Goal: Task Accomplishment & Management: Manage account settings

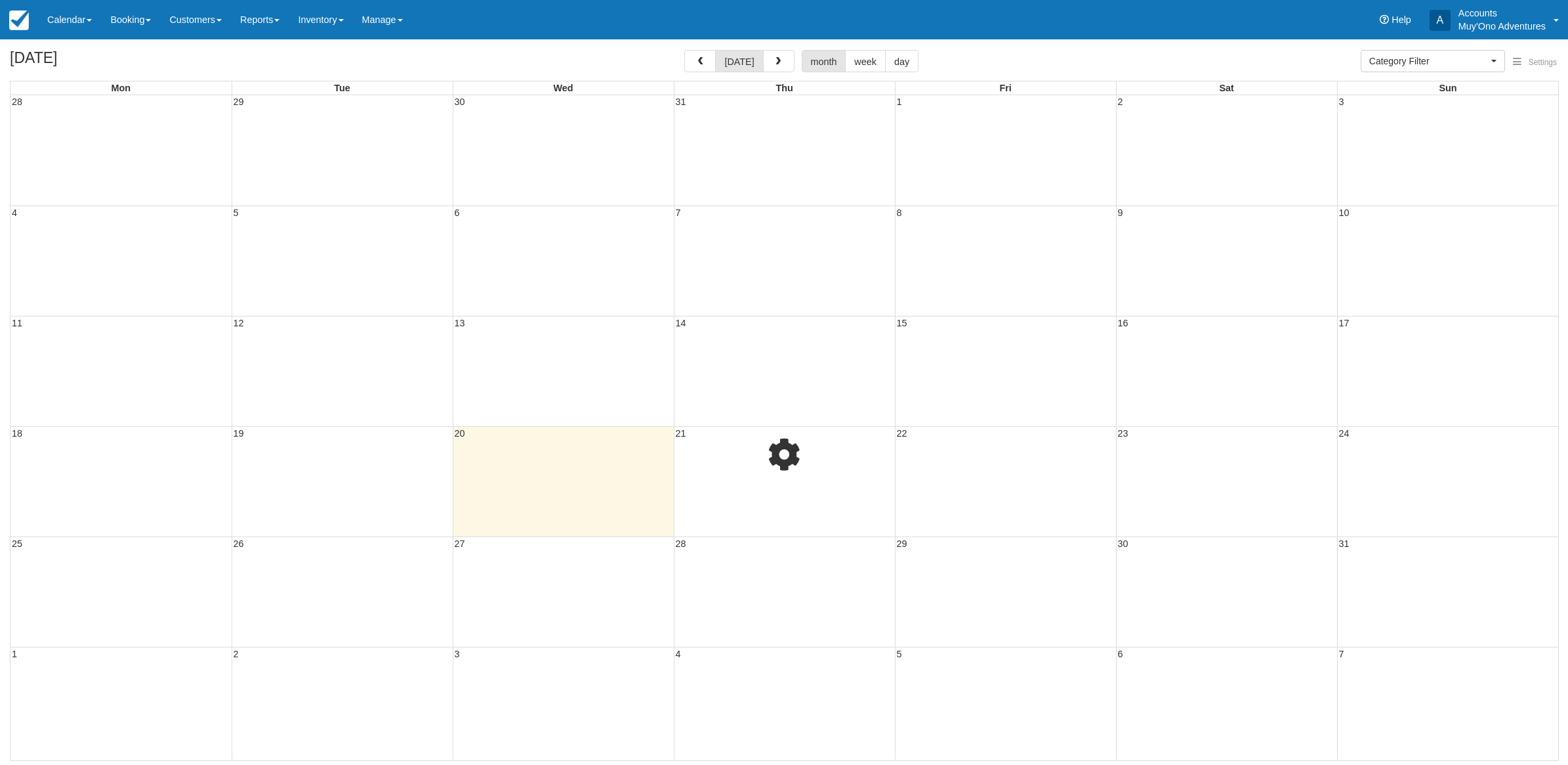
select select
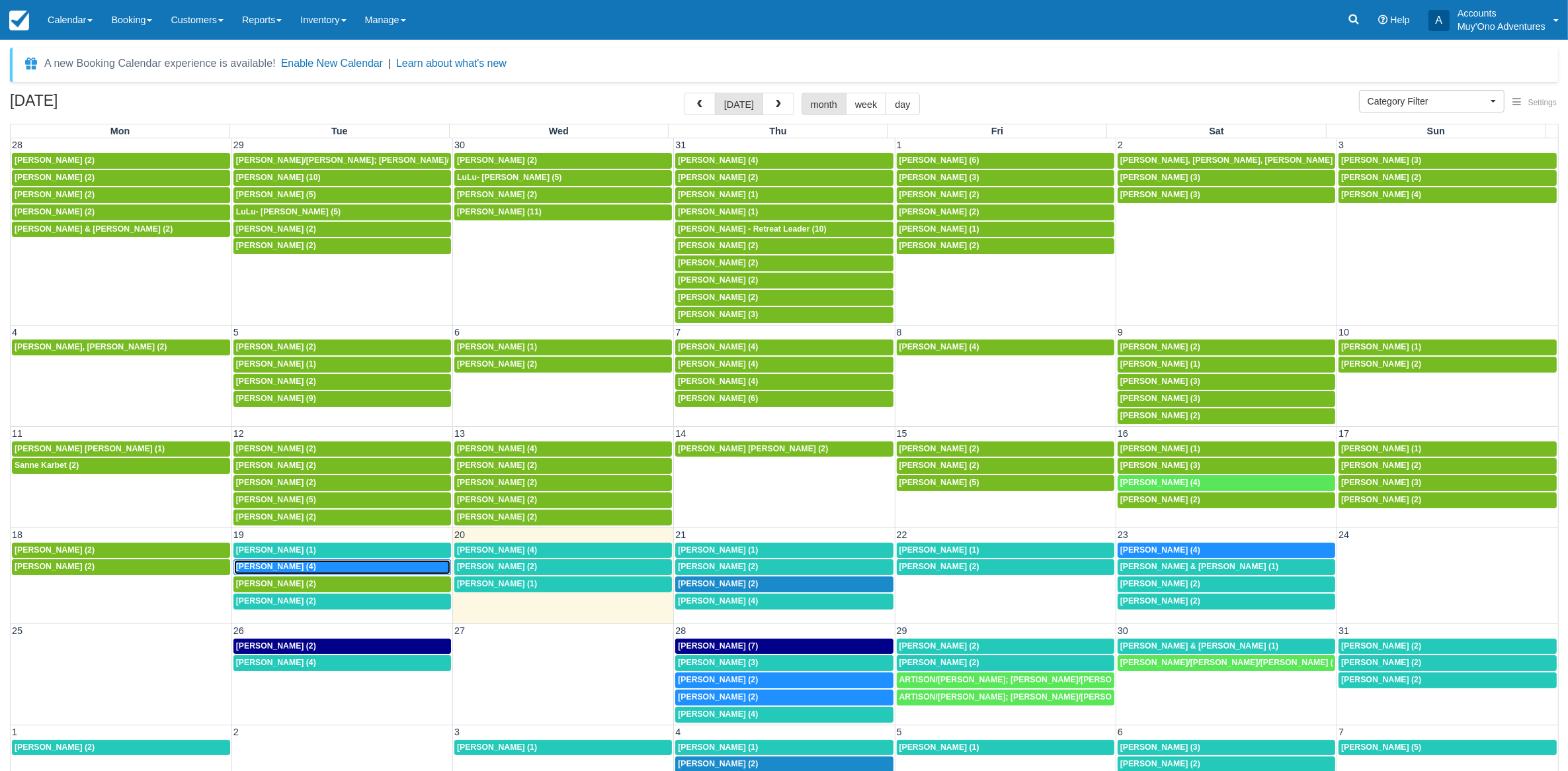
click at [306, 571] on div "Tifanny Harris (4)" at bounding box center [343, 567] width 213 height 11
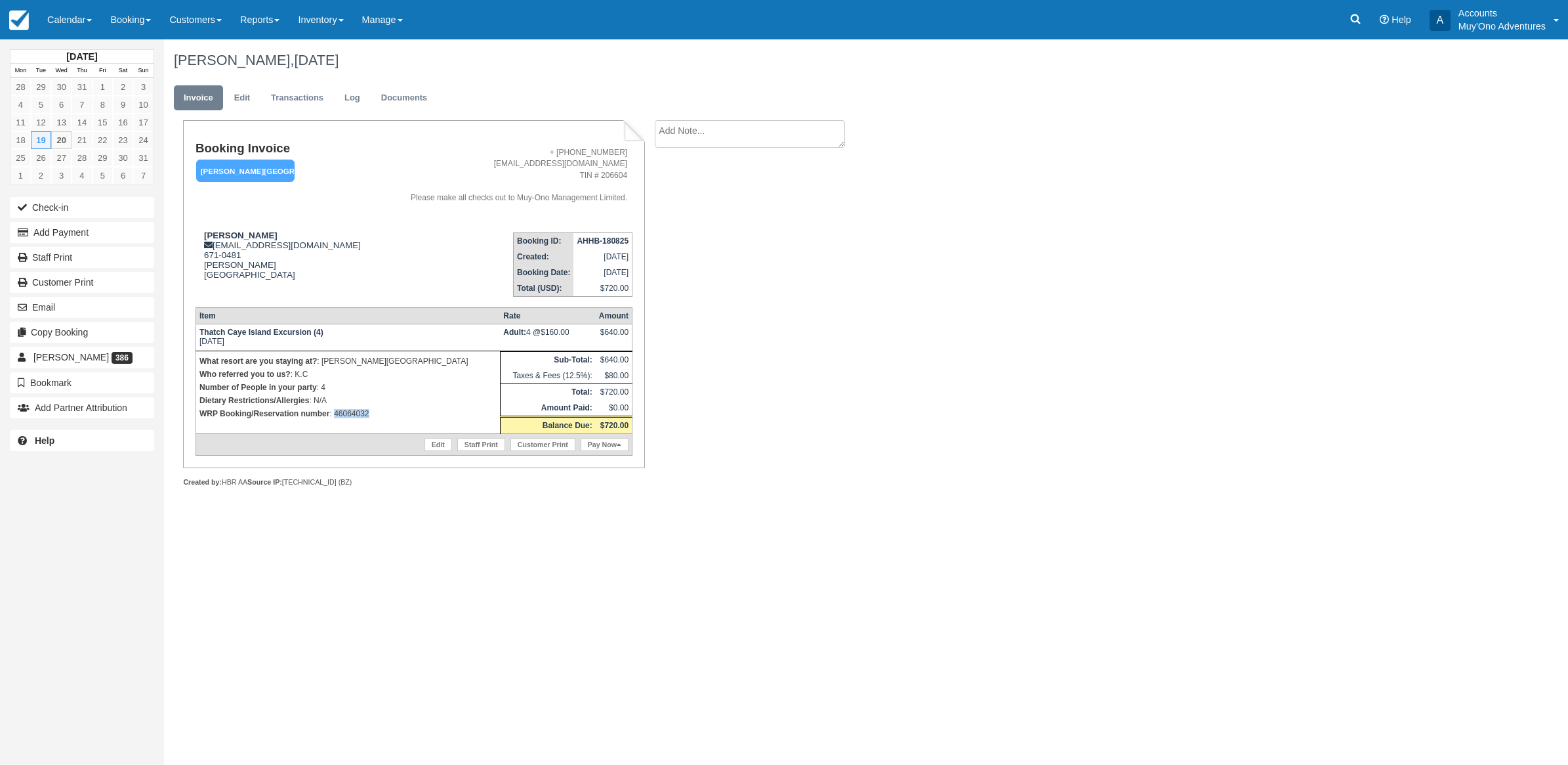
drag, startPoint x: 395, startPoint y: 413, endPoint x: 334, endPoint y: 418, distance: 61.2
click at [334, 418] on p "WRP Booking/Reservation number : 46064032" at bounding box center [348, 413] width 297 height 13
copy p "46064032"
click at [1034, 389] on div "Tifanny Harris, August 19 2025 Invoice Edit Transactions Log Documents Booking …" at bounding box center [752, 278] width 1176 height 477
drag, startPoint x: 74, startPoint y: 236, endPoint x: 831, endPoint y: 159, distance: 760.9
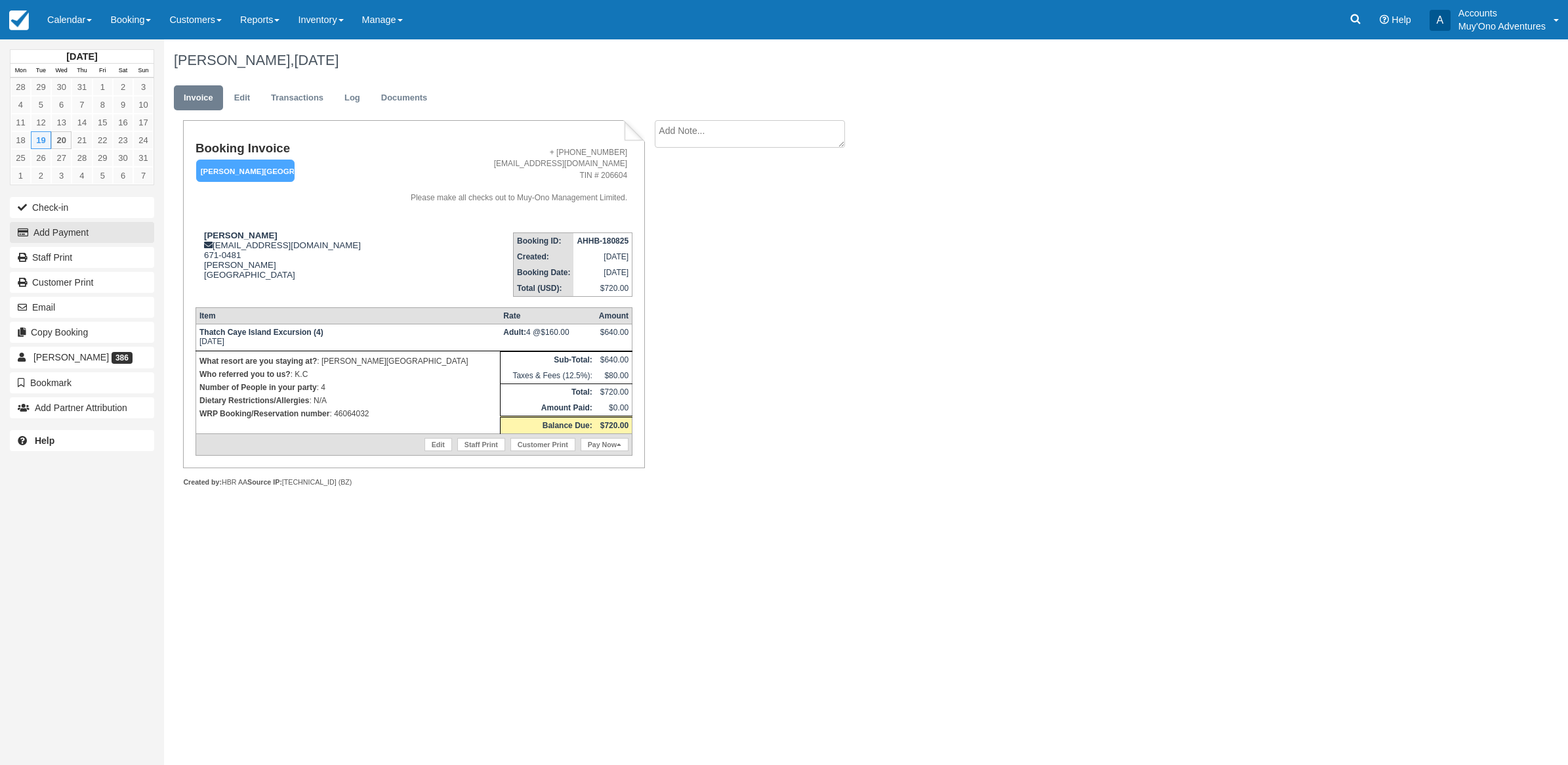
click at [74, 236] on button "Add Payment" at bounding box center [82, 232] width 144 height 21
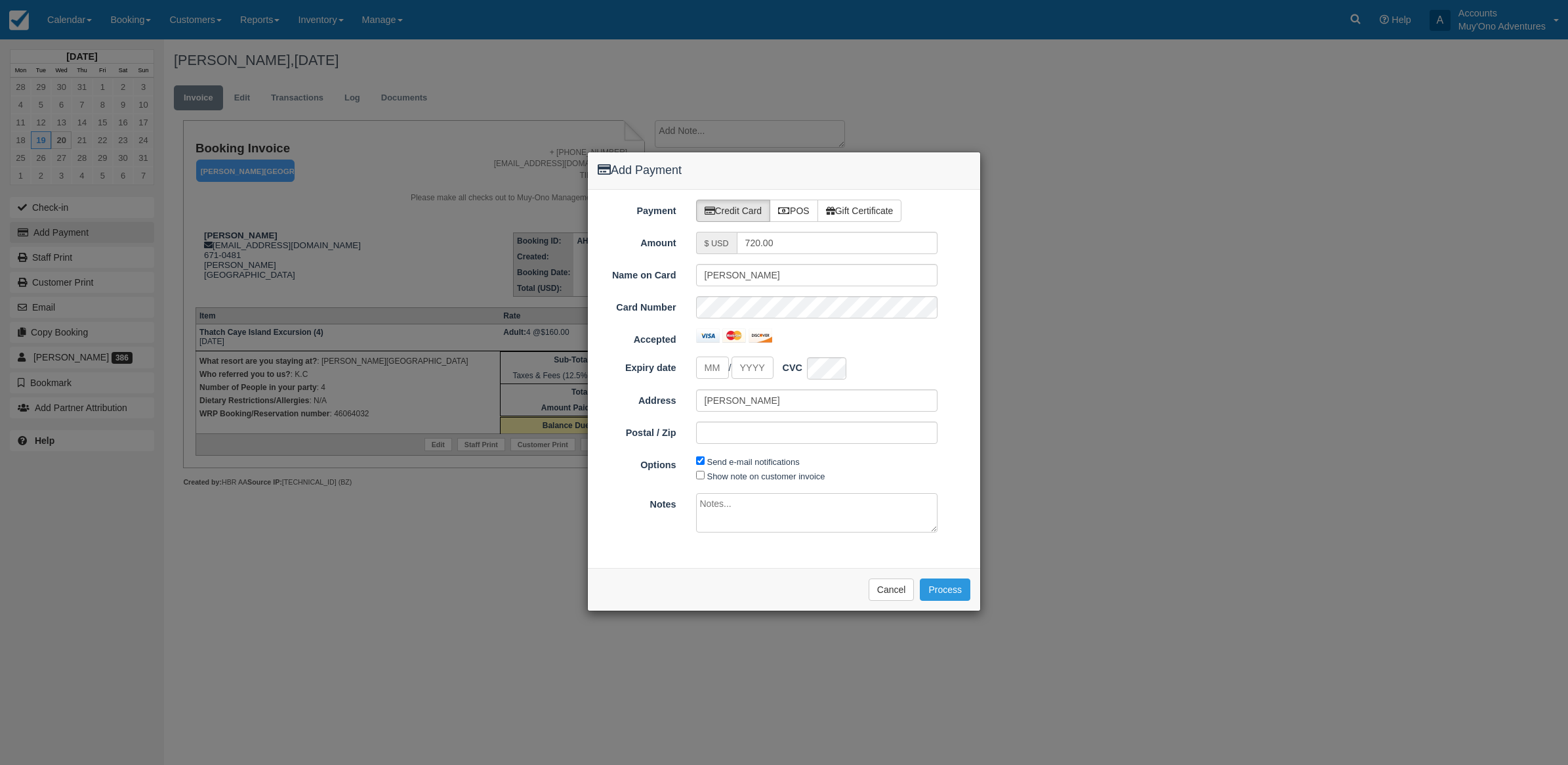
type input "08/20/25"
click at [806, 208] on label "POS" at bounding box center [794, 210] width 49 height 22
radio input "true"
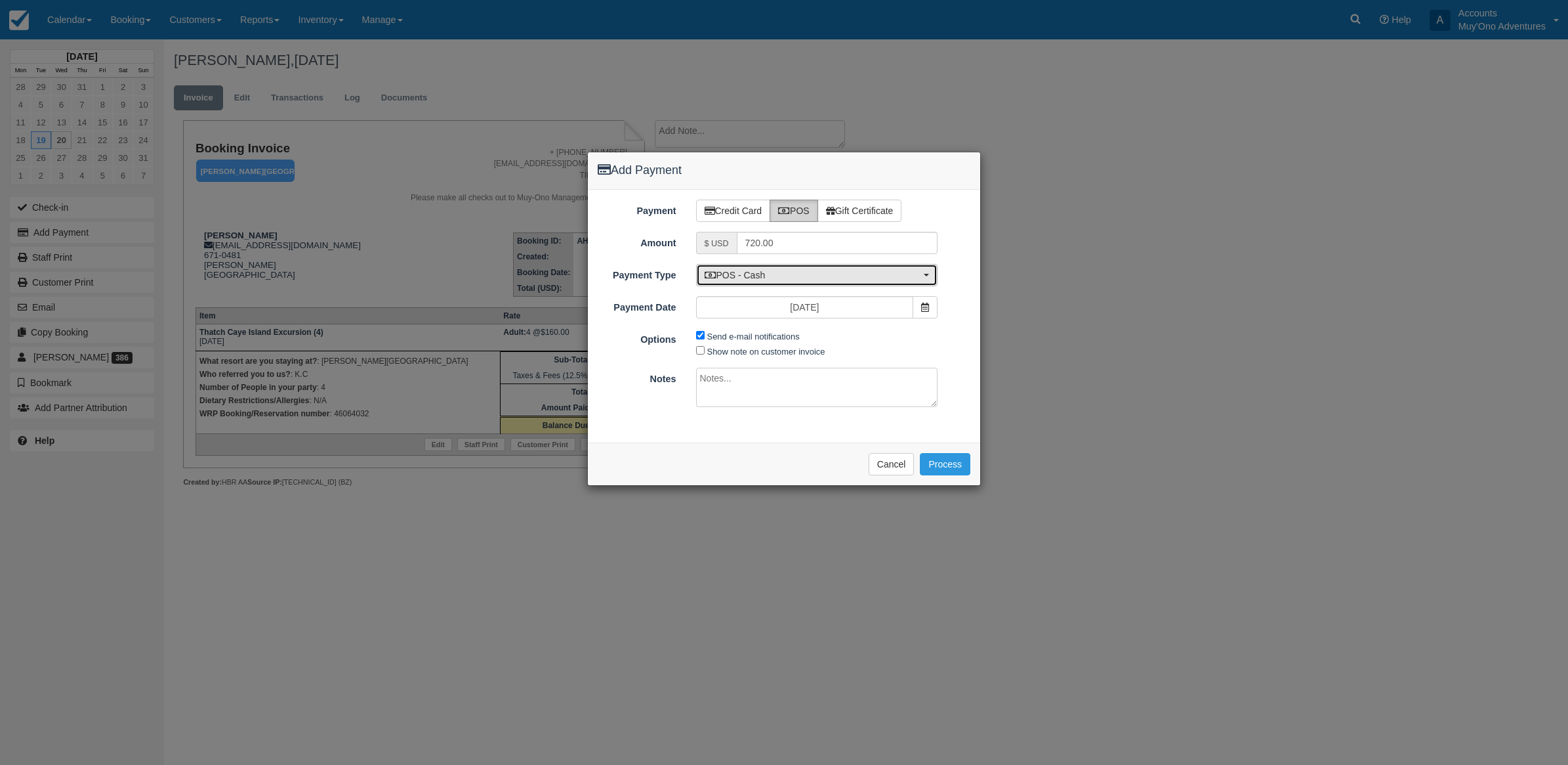
click at [752, 268] on button "POS - Cash" at bounding box center [817, 275] width 242 height 22
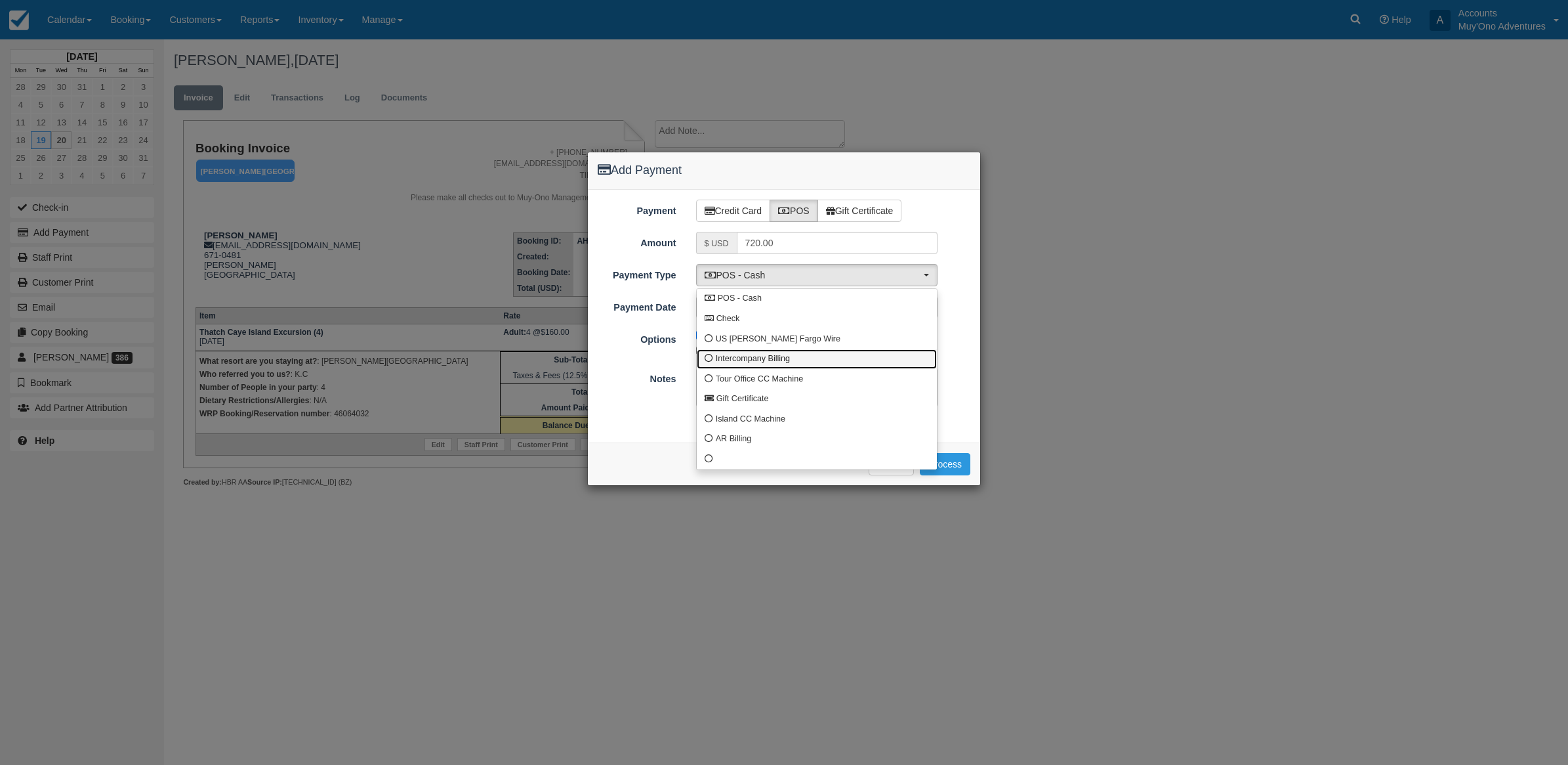
click at [740, 362] on span "Intercompany Billing" at bounding box center [752, 359] width 74 height 11
select select "custom4"
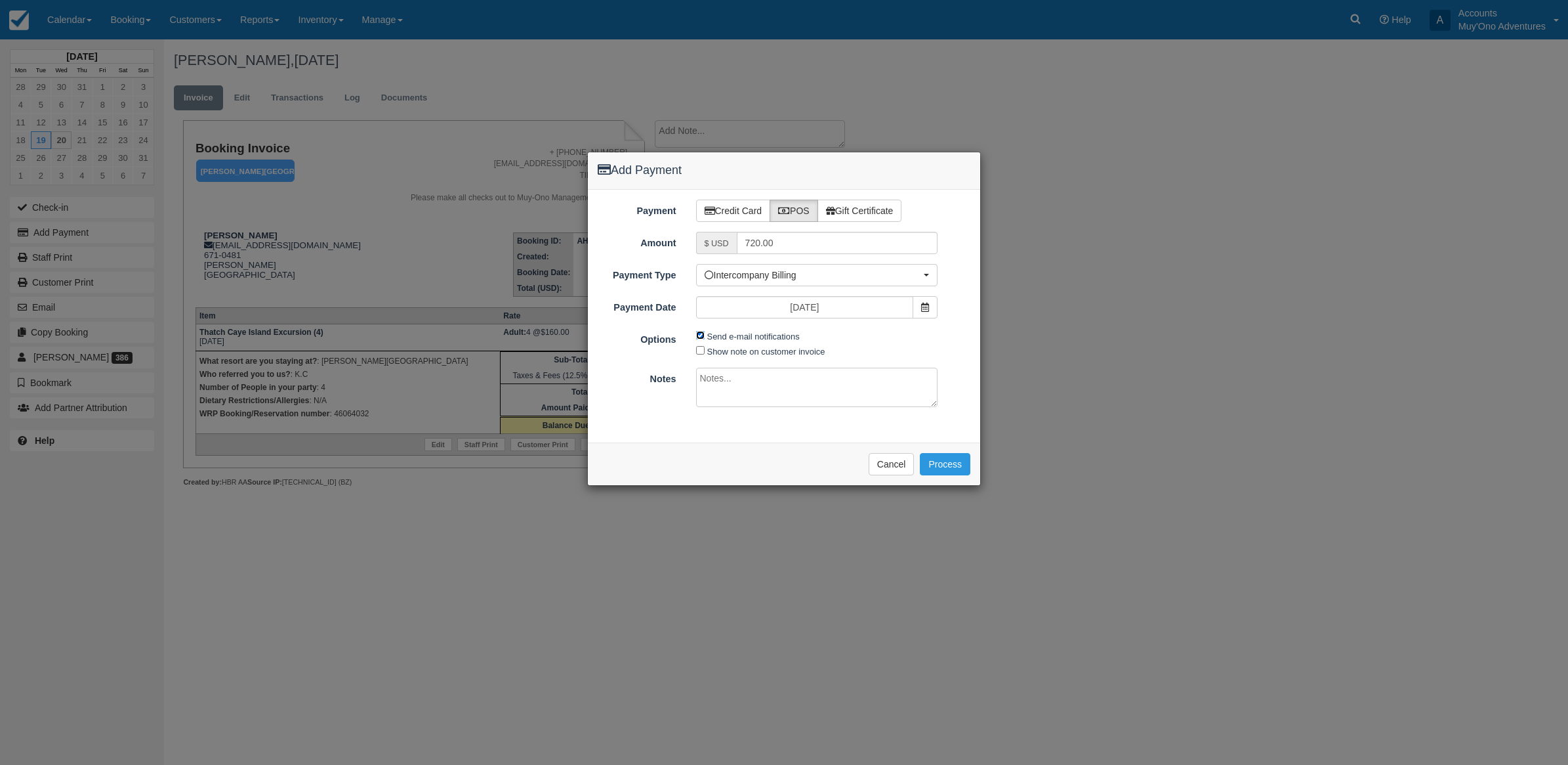
click at [704, 339] on input "Send e-mail notifications" at bounding box center [700, 335] width 9 height 9
checkbox input "false"
click at [715, 385] on textarea at bounding box center [817, 387] width 242 height 39
type textarea "Invoiced in HBR CT"
click at [924, 475] on button "Process" at bounding box center [945, 464] width 50 height 22
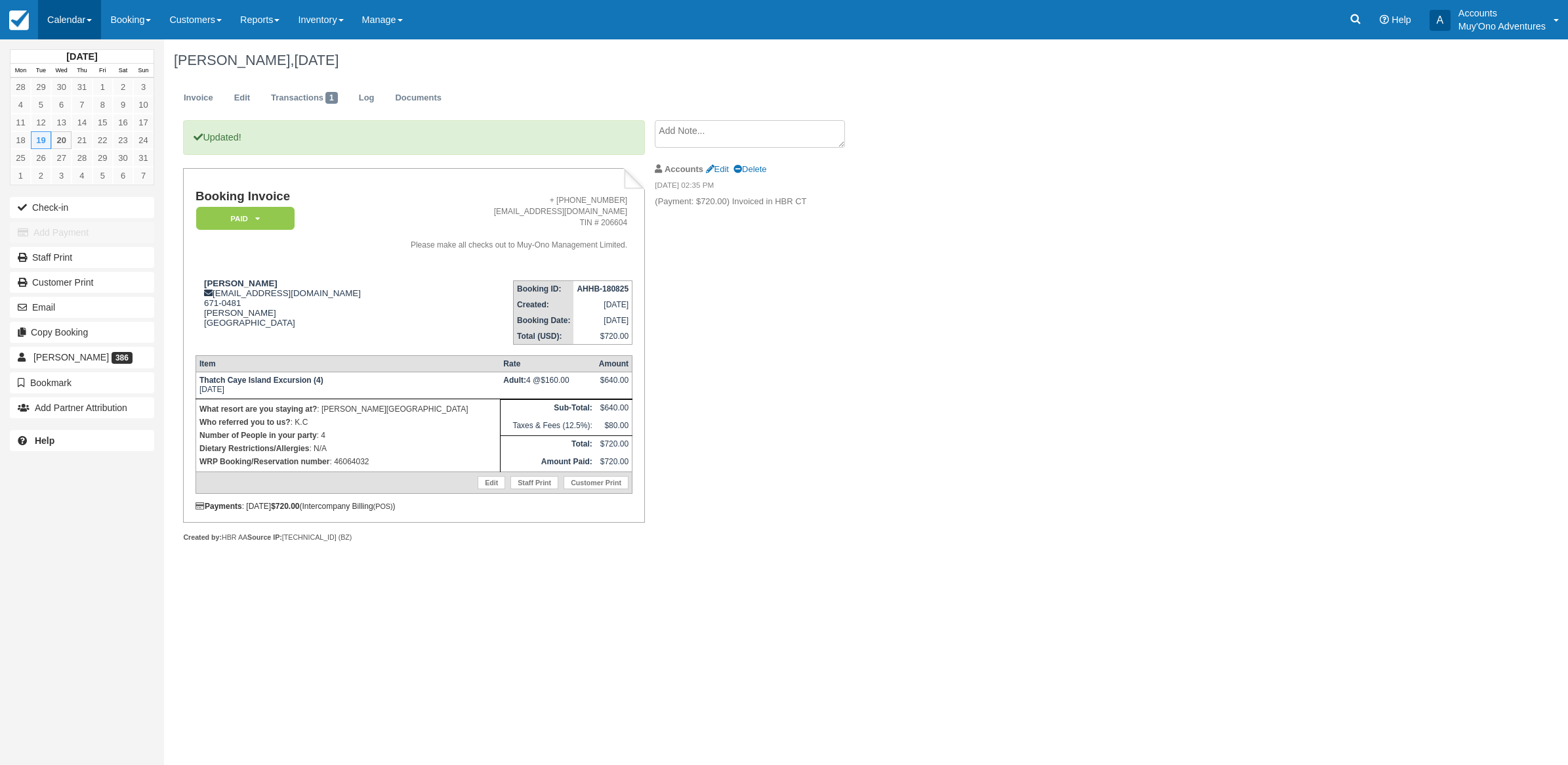
click at [59, 19] on link "Calendar" at bounding box center [70, 19] width 63 height 39
click at [80, 126] on link "Month" at bounding box center [90, 124] width 104 height 27
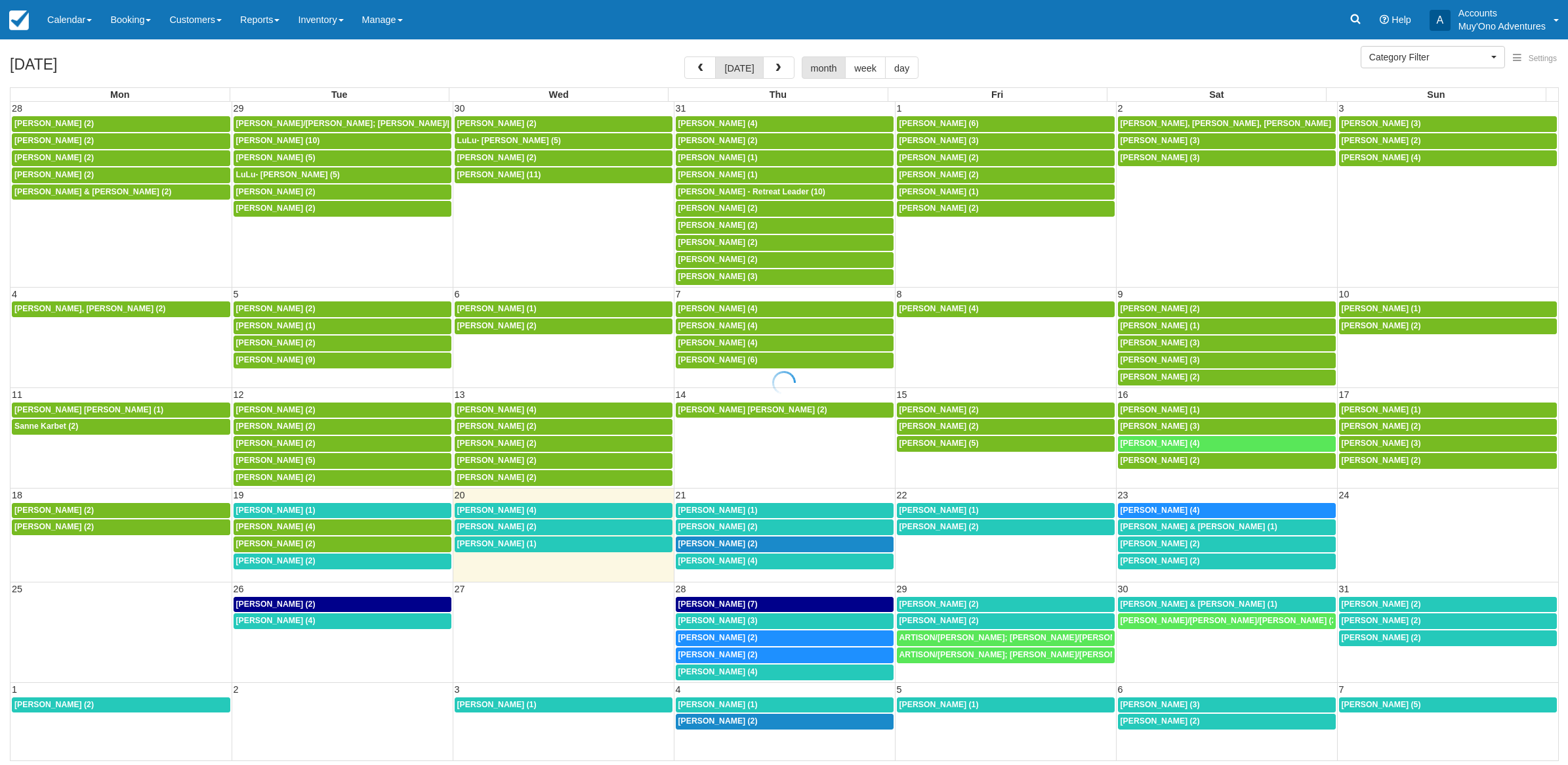
select select
